Goal: Task Accomplishment & Management: Use online tool/utility

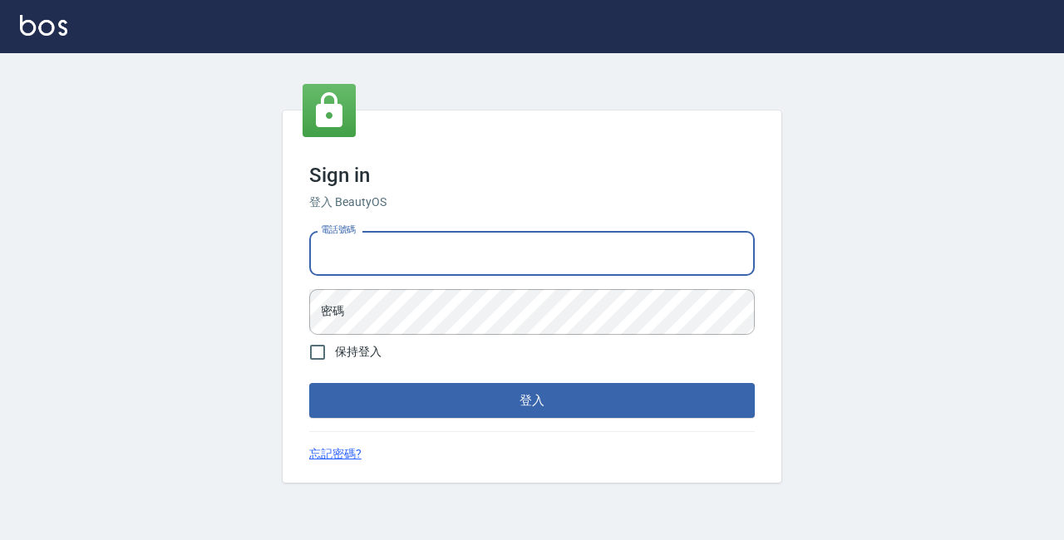
click at [430, 258] on input "電話號碼" at bounding box center [531, 253] width 445 height 45
type input "89729295"
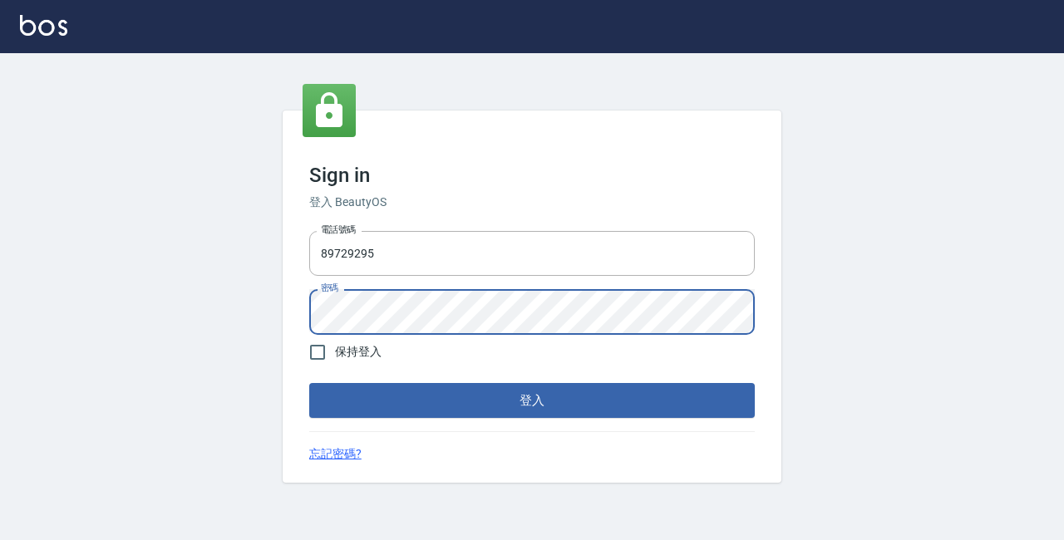
click at [467, 411] on button "登入" at bounding box center [531, 400] width 445 height 35
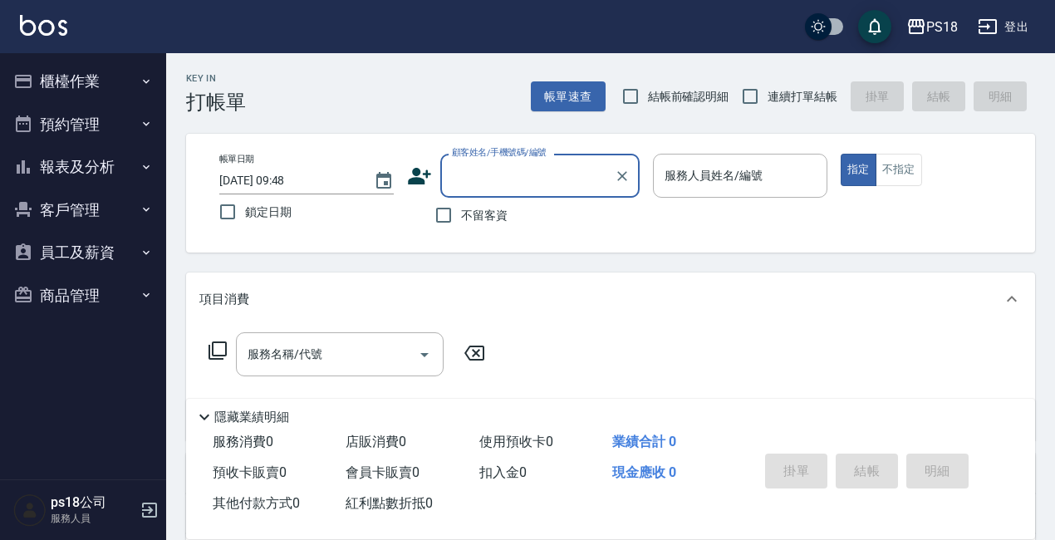
click at [76, 71] on button "櫃檯作業" at bounding box center [83, 81] width 153 height 43
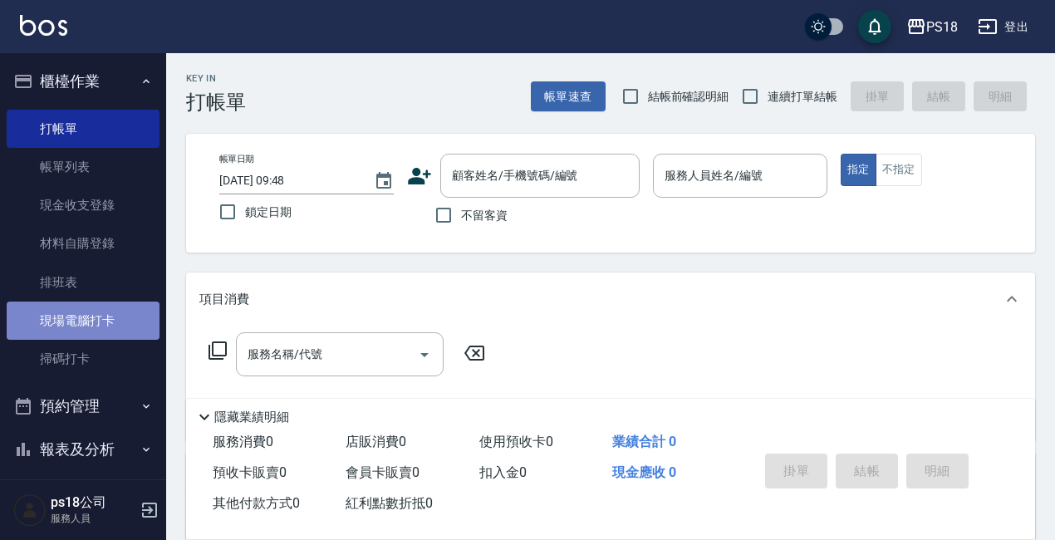
click at [113, 325] on link "現場電腦打卡" at bounding box center [83, 321] width 153 height 38
